Goal: Information Seeking & Learning: Get advice/opinions

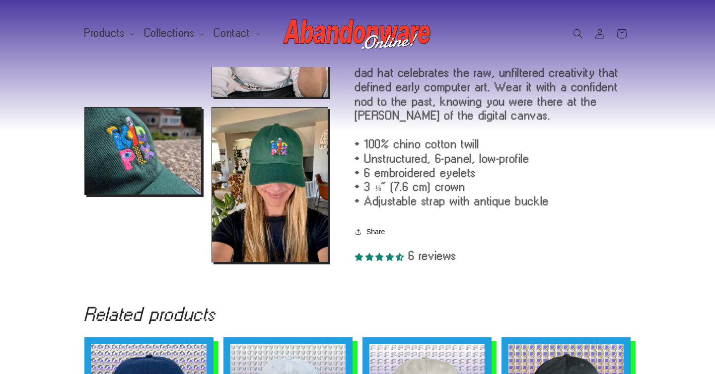
scroll to position [519, 0]
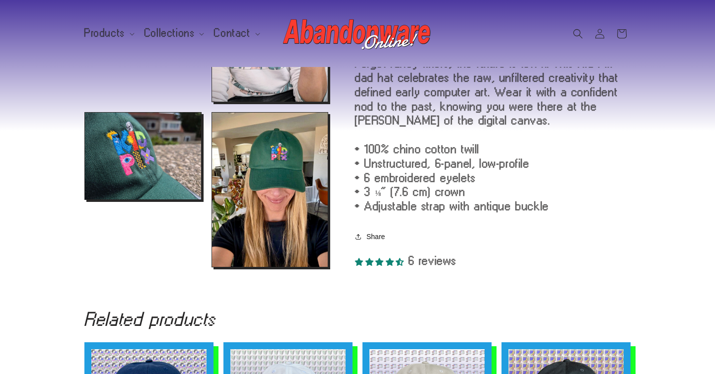
click at [421, 266] on span "6 reviews" at bounding box center [433, 260] width 48 height 13
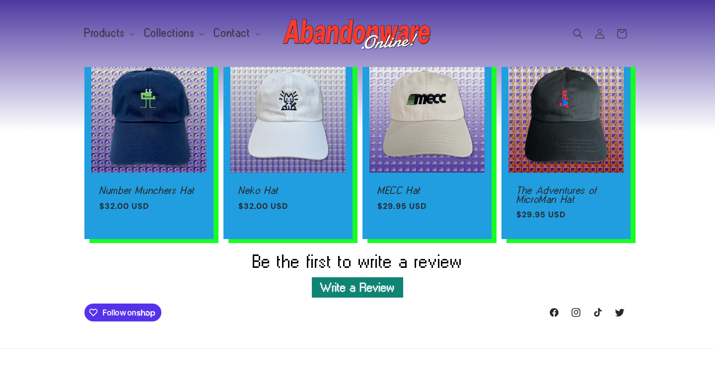
scroll to position [891, 0]
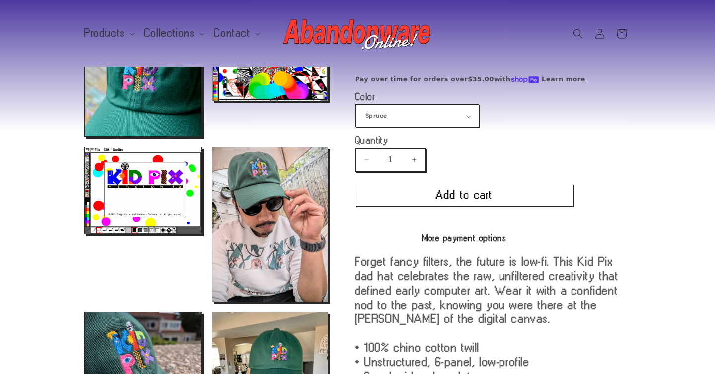
scroll to position [322, 0]
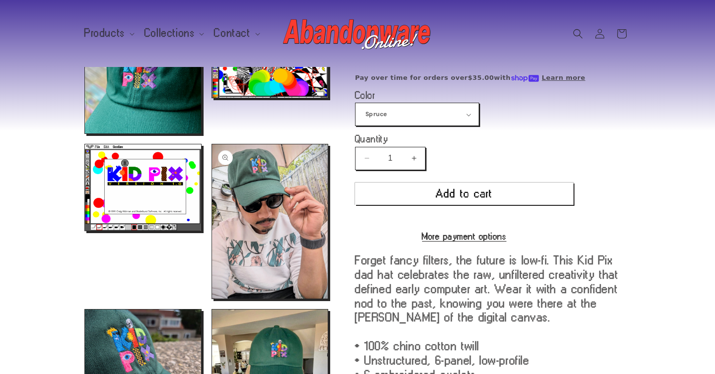
click at [212, 299] on button "Open media 6 in modal" at bounding box center [212, 299] width 0 height 0
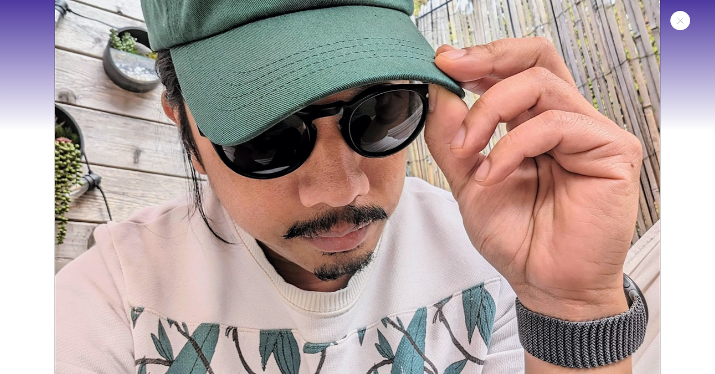
scroll to position [2314, 0]
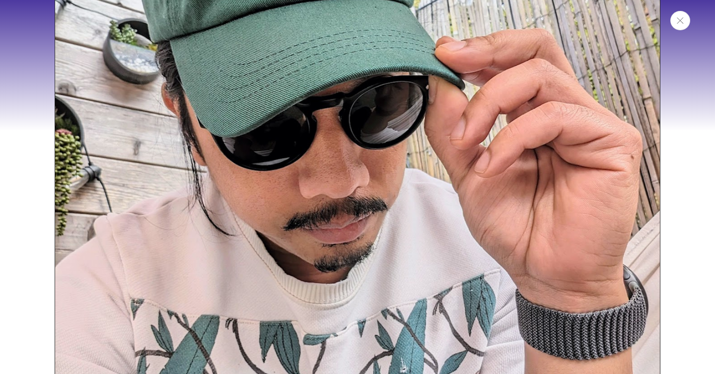
click at [684, 23] on button "Close" at bounding box center [680, 20] width 20 height 19
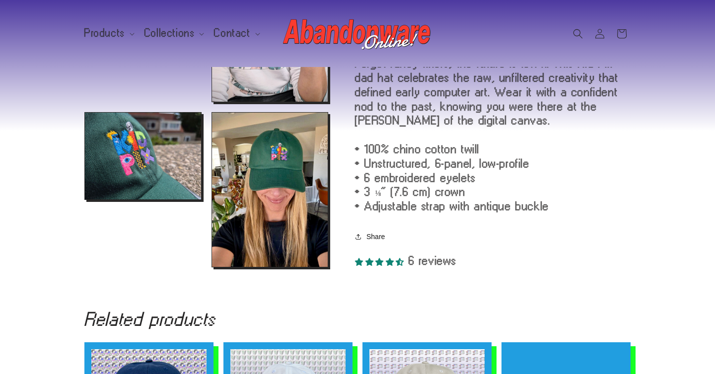
scroll to position [522, 0]
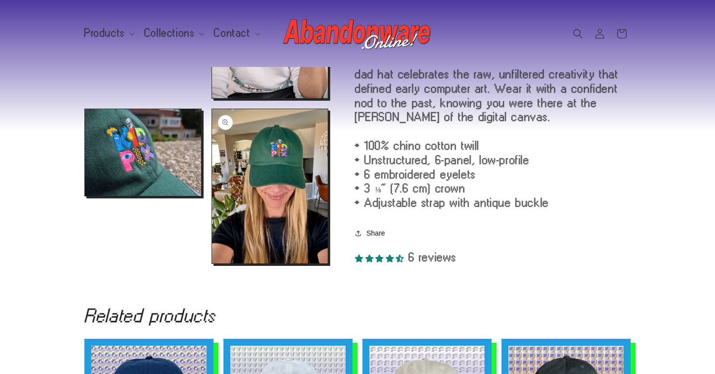
click at [212, 264] on button "Open media 8 in modal" at bounding box center [212, 264] width 0 height 0
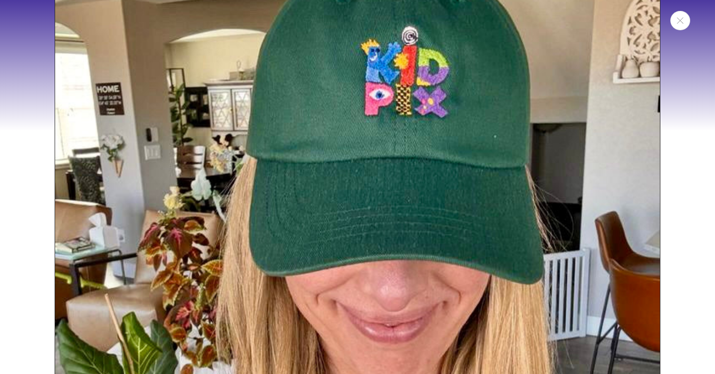
scroll to position [3537, 0]
click at [682, 21] on icon "Close" at bounding box center [680, 20] width 7 height 6
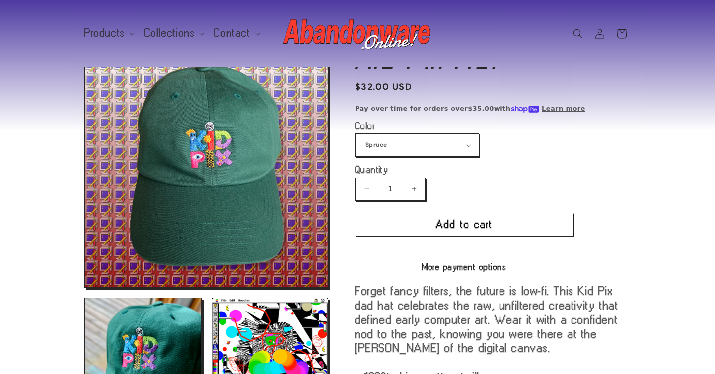
scroll to position [0, 0]
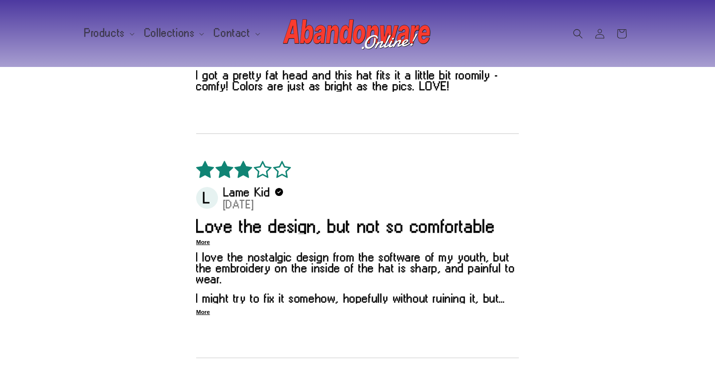
scroll to position [953, 0]
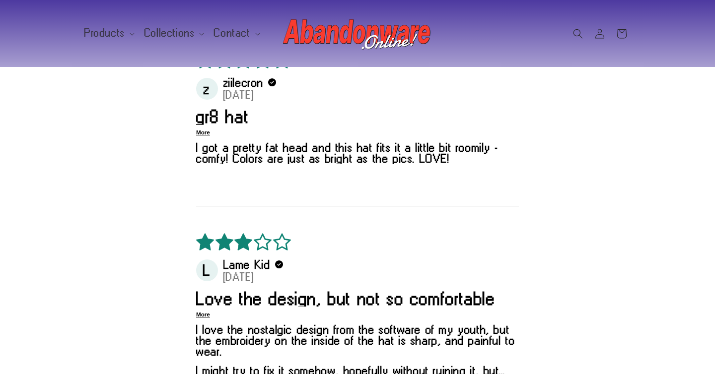
click at [342, 40] on img at bounding box center [357, 34] width 149 height 40
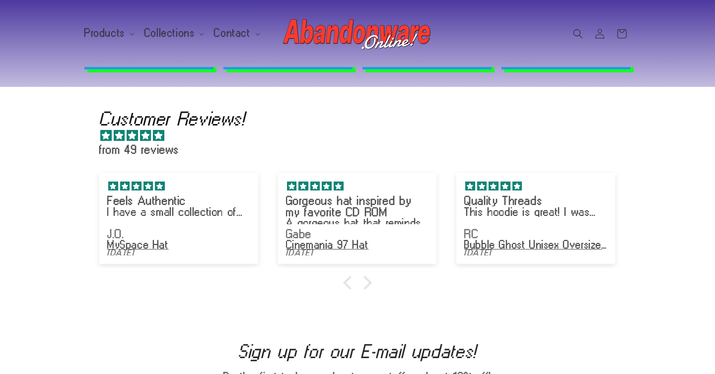
scroll to position [1541, 0]
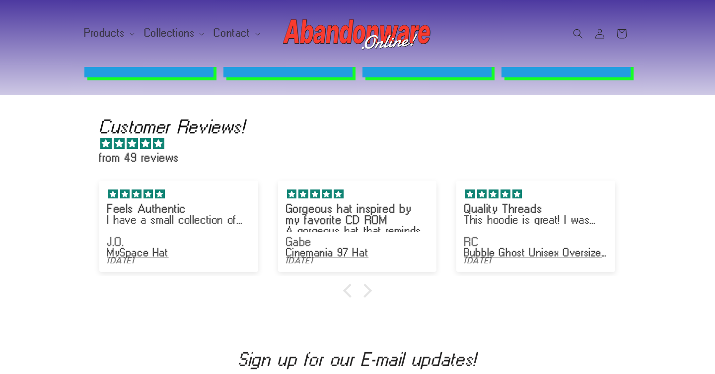
click at [368, 288] on div "Customer Reviews! from 49 reviews Feels Authentic I have a small collection of …" at bounding box center [357, 213] width 536 height 237
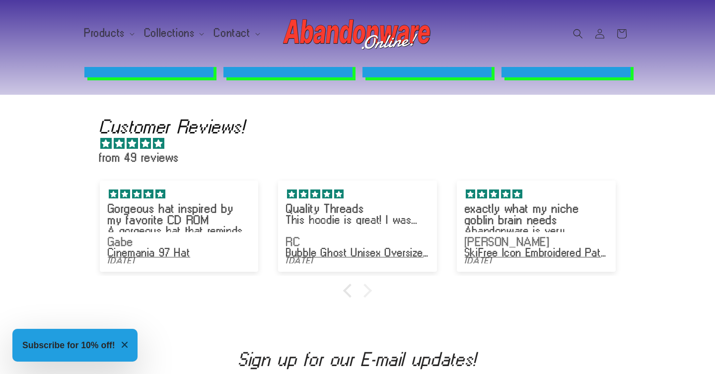
click at [366, 287] on div at bounding box center [365, 291] width 14 height 14
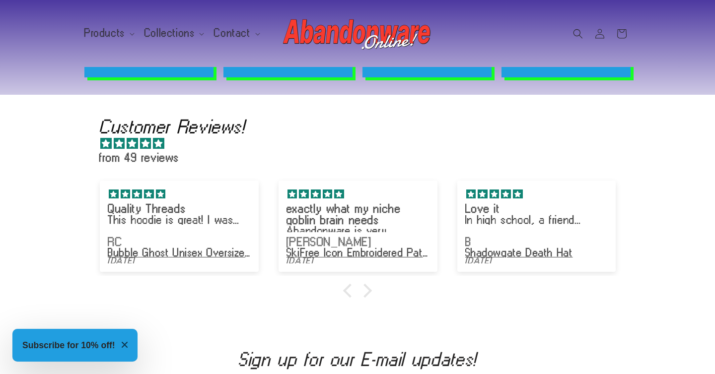
click at [368, 286] on div at bounding box center [357, 291] width 536 height 10
click at [365, 284] on div at bounding box center [365, 291] width 14 height 14
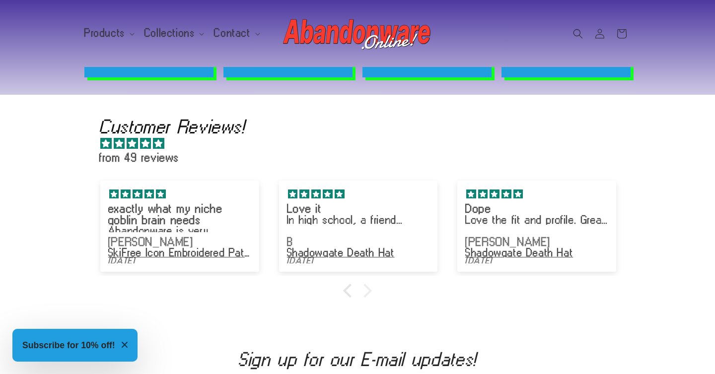
click at [365, 284] on div at bounding box center [365, 291] width 14 height 14
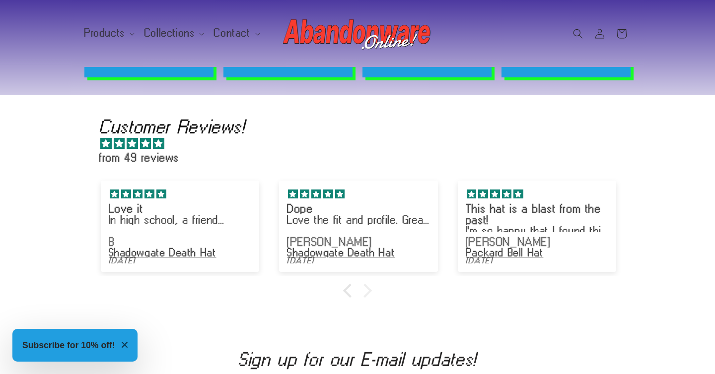
click at [365, 284] on div at bounding box center [365, 291] width 14 height 14
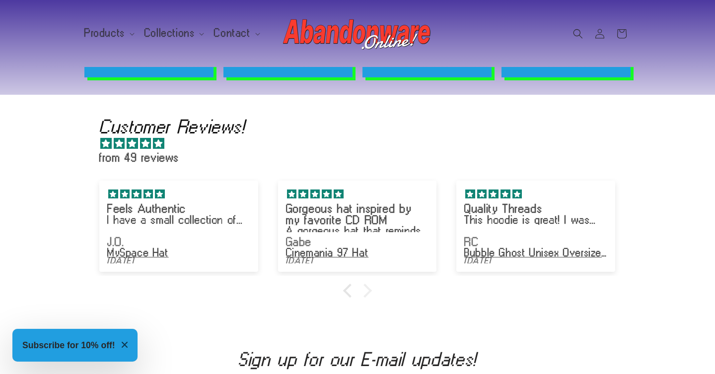
scroll to position [0, 715]
click at [172, 189] on div "5 stars" at bounding box center [178, 194] width 143 height 10
click at [168, 222] on div "Feels Authentic I have a small collection of 2000s promo hats from obsolete tec…" at bounding box center [178, 211] width 143 height 44
click at [220, 215] on p "I have a small collection of 2000s promo hats from obsolete tech companies, and…" at bounding box center [178, 220] width 143 height 10
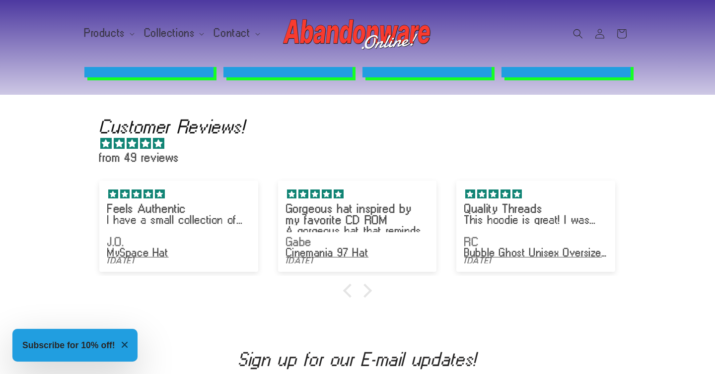
click at [128, 248] on div "MySpace Hat" at bounding box center [178, 253] width 143 height 10
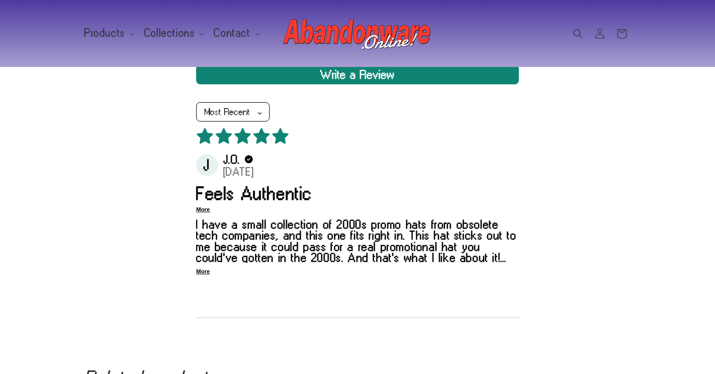
scroll to position [777, 0]
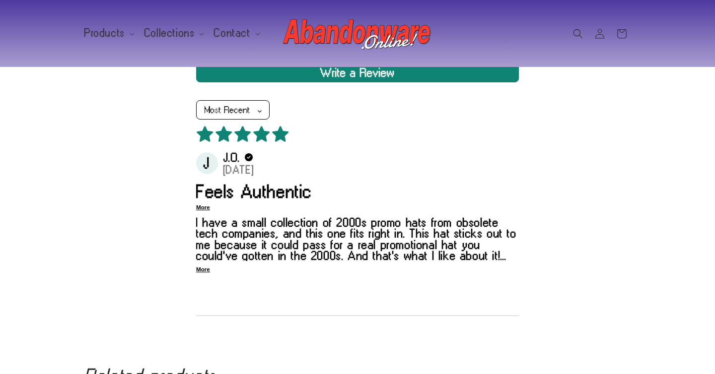
click at [203, 270] on p "More" at bounding box center [203, 270] width 14 height 8
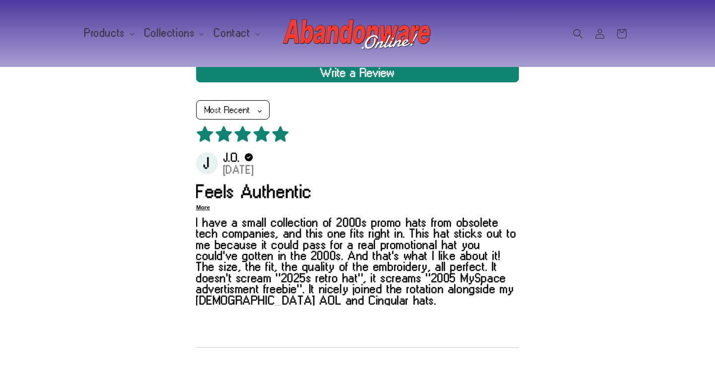
click at [202, 208] on p "More" at bounding box center [203, 208] width 14 height 8
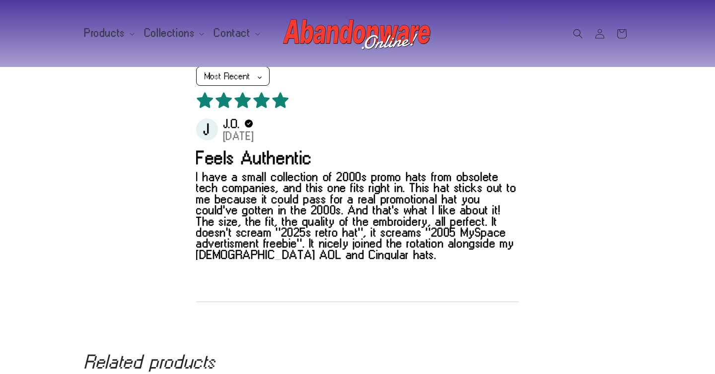
scroll to position [810, 0]
click at [334, 256] on p "I have a small collection of 2000s promo hats from obsolete tech companies, and…" at bounding box center [357, 216] width 323 height 89
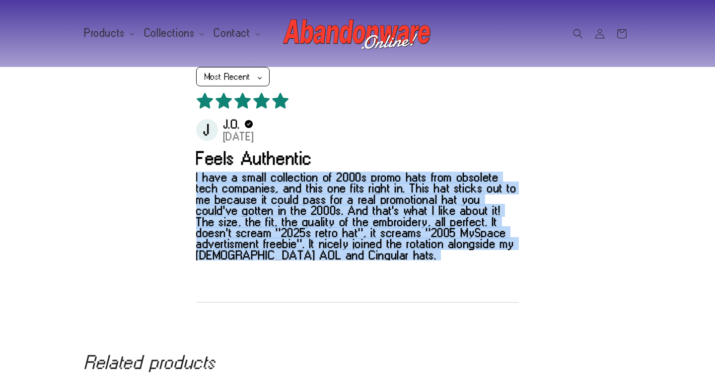
click at [334, 256] on p "I have a small collection of 2000s promo hats from obsolete tech companies, and…" at bounding box center [357, 216] width 323 height 89
click at [560, 170] on div "Customer Reviews 5.0 1 Review 5 1 4 0 3 0 2 0 1 0 Write a Review Sort reviews b…" at bounding box center [357, 99] width 546 height 423
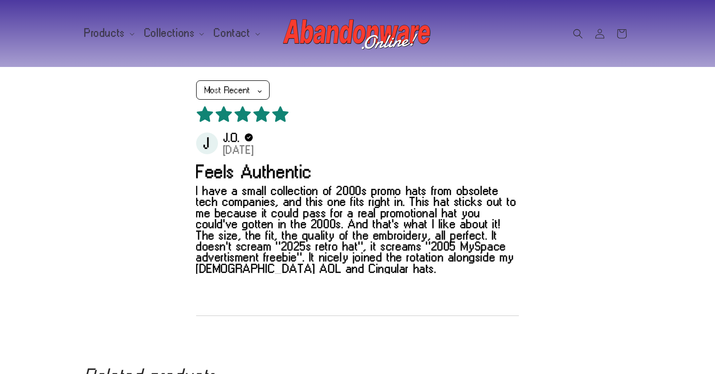
scroll to position [794, 0]
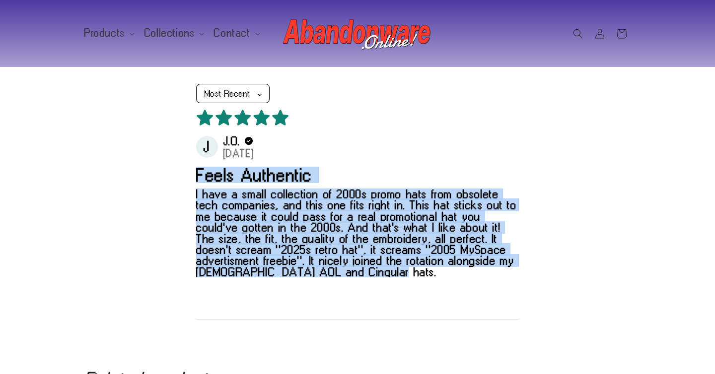
drag, startPoint x: 197, startPoint y: 172, endPoint x: 423, endPoint y: 270, distance: 246.2
click at [423, 270] on div "Feels Authentic I have a small collection of 2000s promo hats from obsolete tec…" at bounding box center [357, 222] width 323 height 111
copy div "Feels Authentic I have a small collection of 2000s promo hats from obsolete tec…"
